Goal: Find specific page/section: Find specific page/section

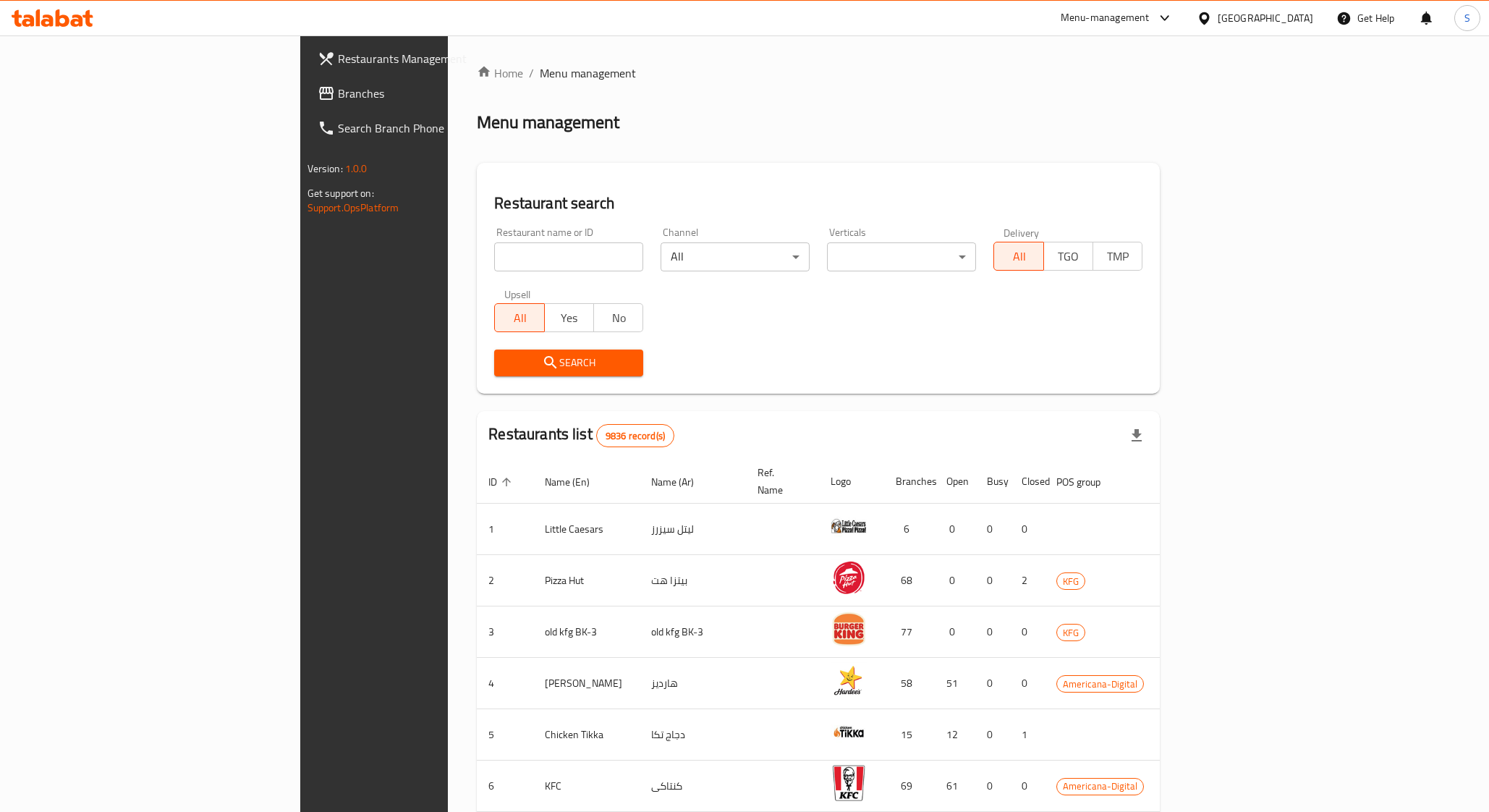
click at [1306, 22] on div "Kuwait" at bounding box center [1265, 17] width 96 height 16
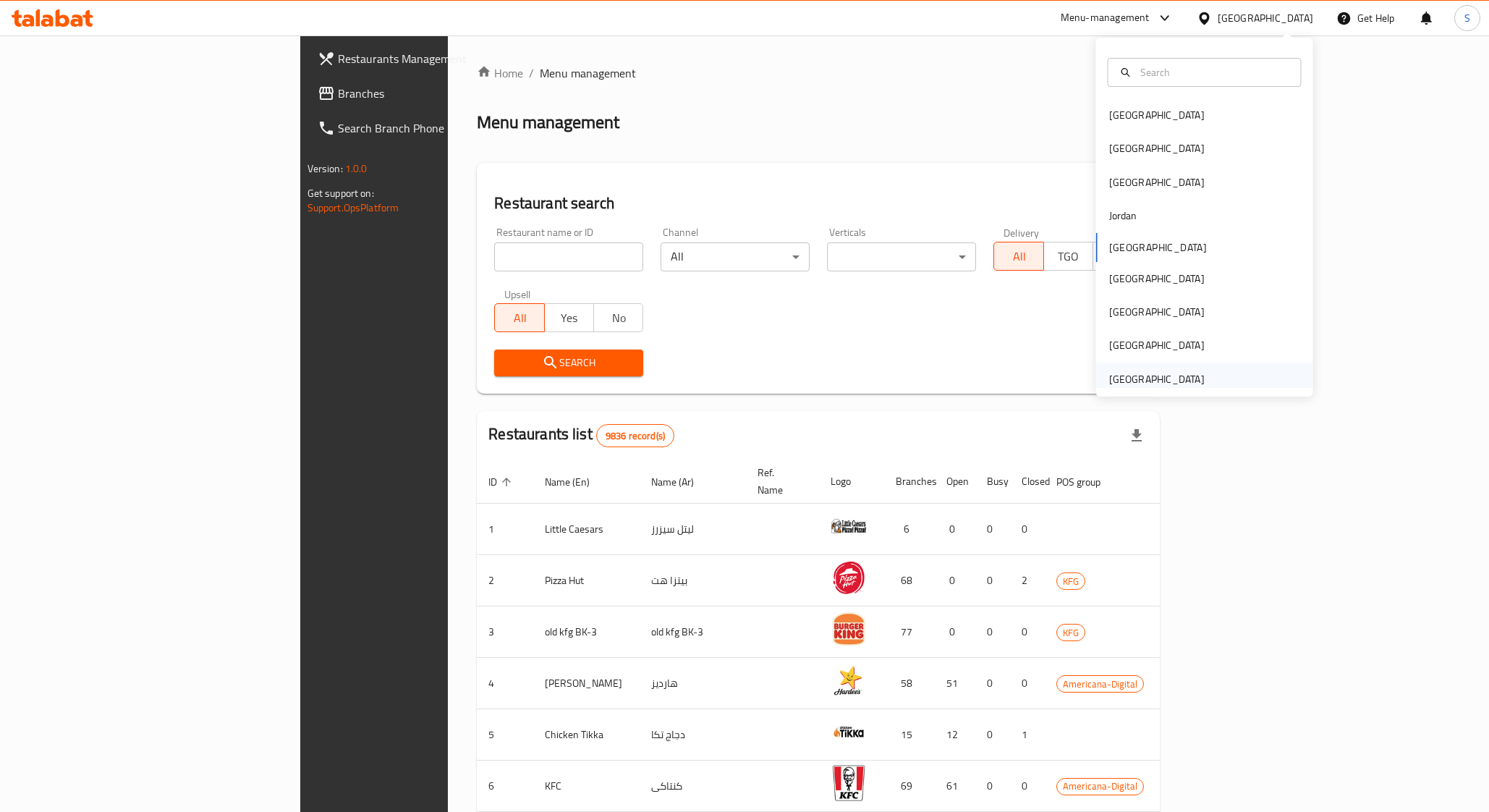
click at [1153, 382] on div "[GEOGRAPHIC_DATA]" at bounding box center [1157, 379] width 96 height 16
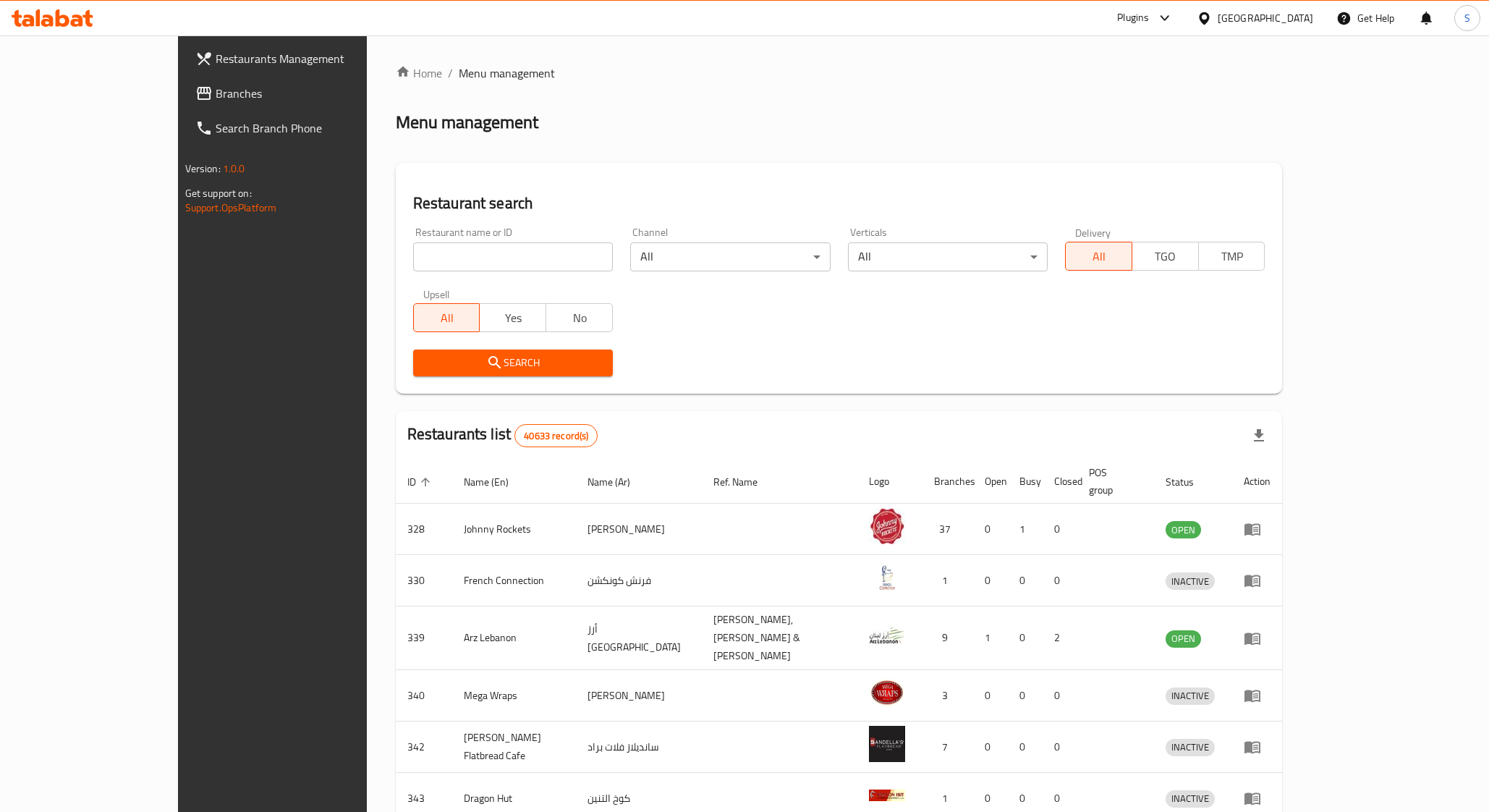
click at [427, 252] on input "search" at bounding box center [513, 257] width 200 height 29
type input "7"
type input "655089"
click button "Search" at bounding box center [513, 363] width 200 height 27
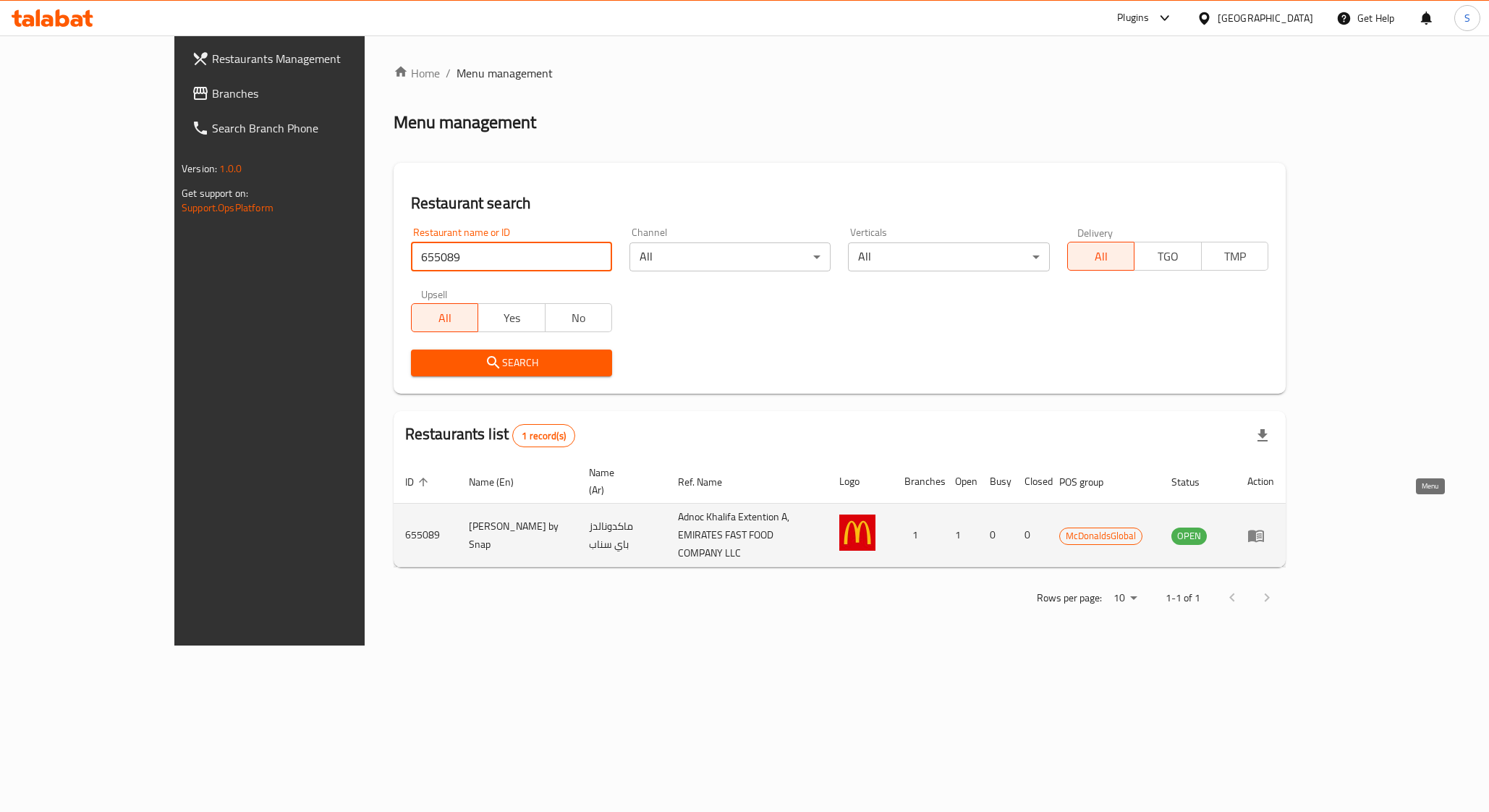
click at [1264, 530] on icon "enhanced table" at bounding box center [1256, 536] width 16 height 12
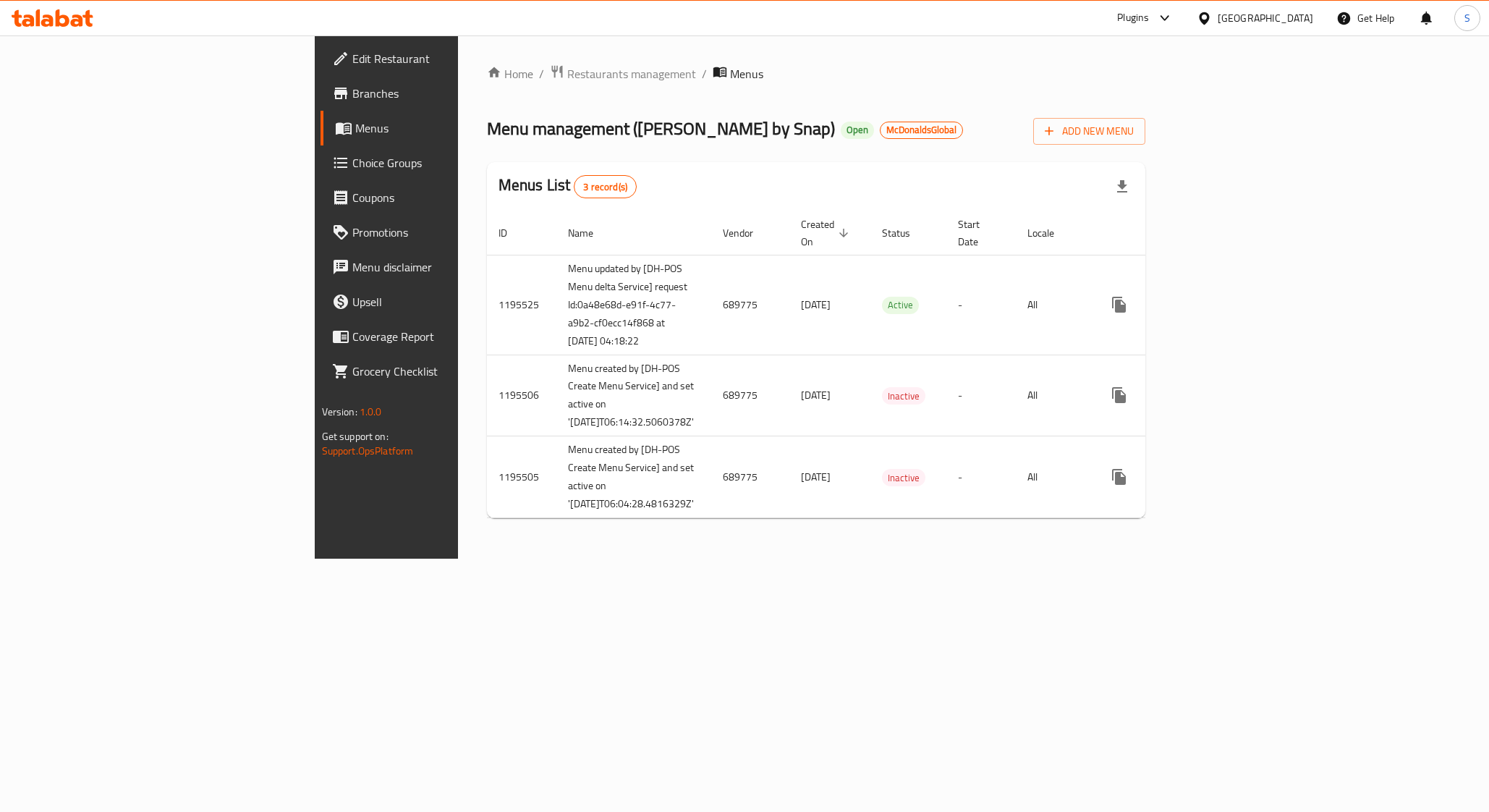
click at [352, 95] on span "Branches" at bounding box center [452, 93] width 200 height 17
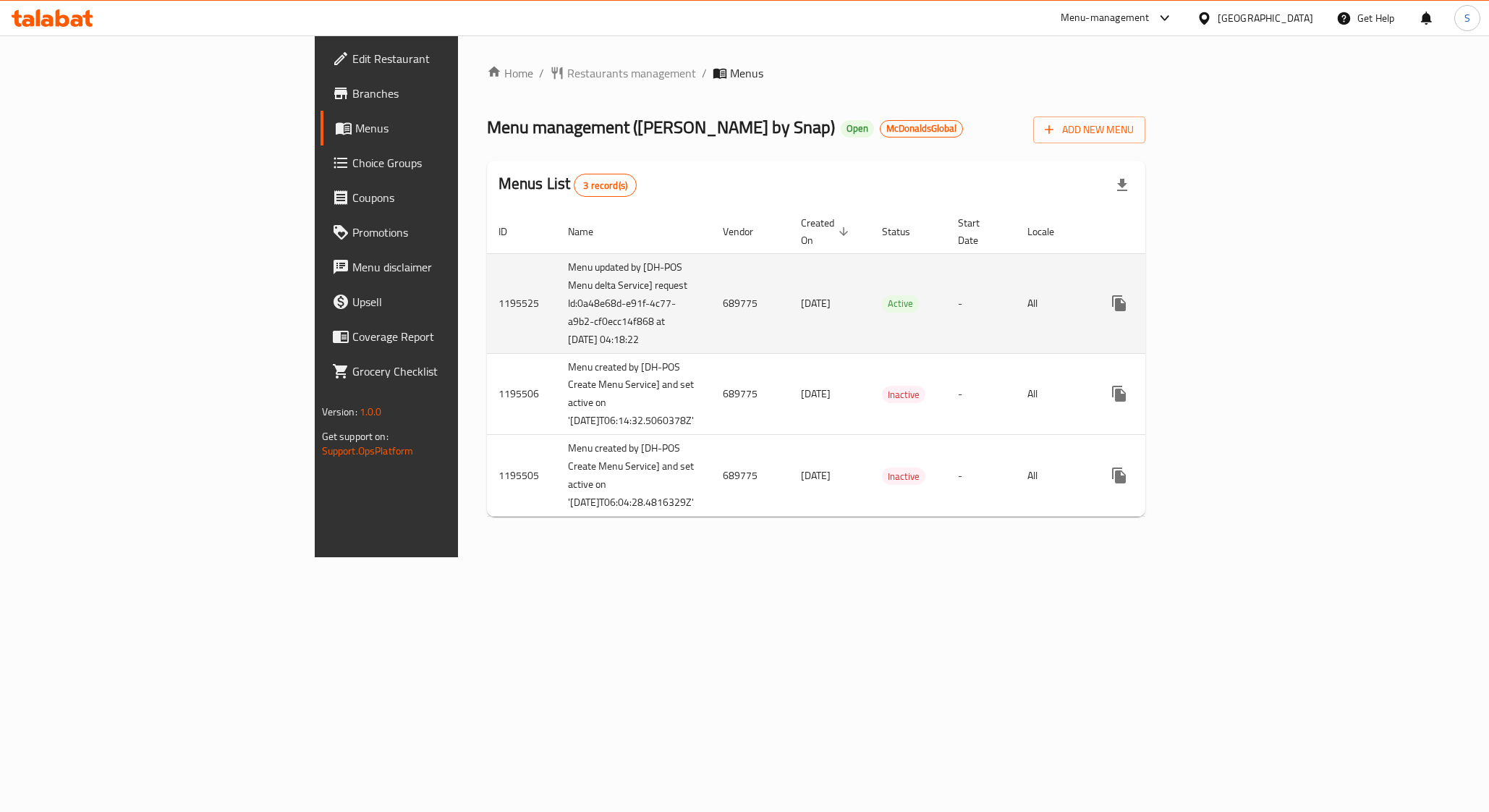
click at [487, 299] on td "1195525" at bounding box center [521, 303] width 69 height 100
copy td "1195525"
